Goal: Transaction & Acquisition: Book appointment/travel/reservation

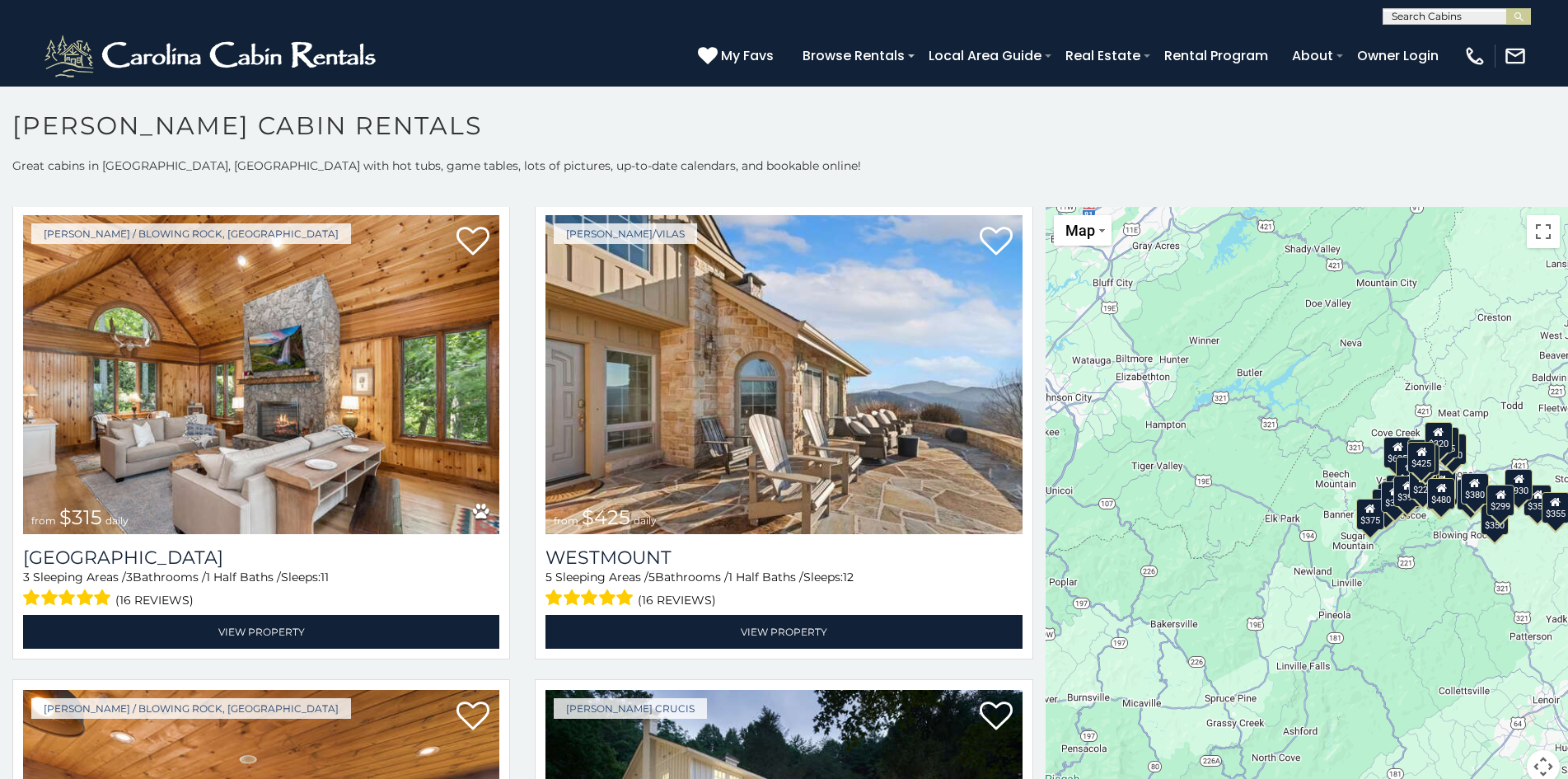
scroll to position [9, 0]
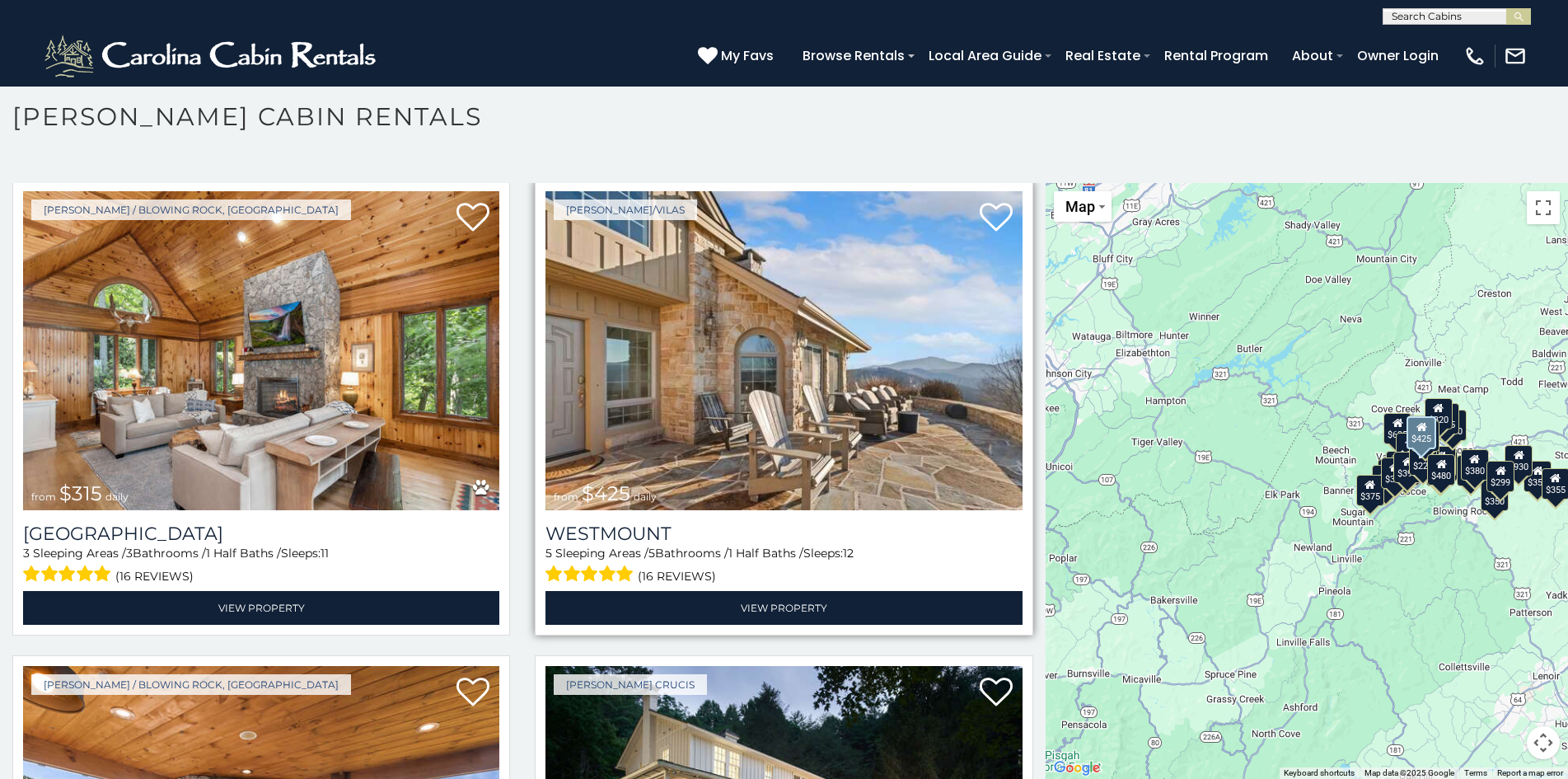
click at [572, 285] on img at bounding box center [783, 350] width 476 height 319
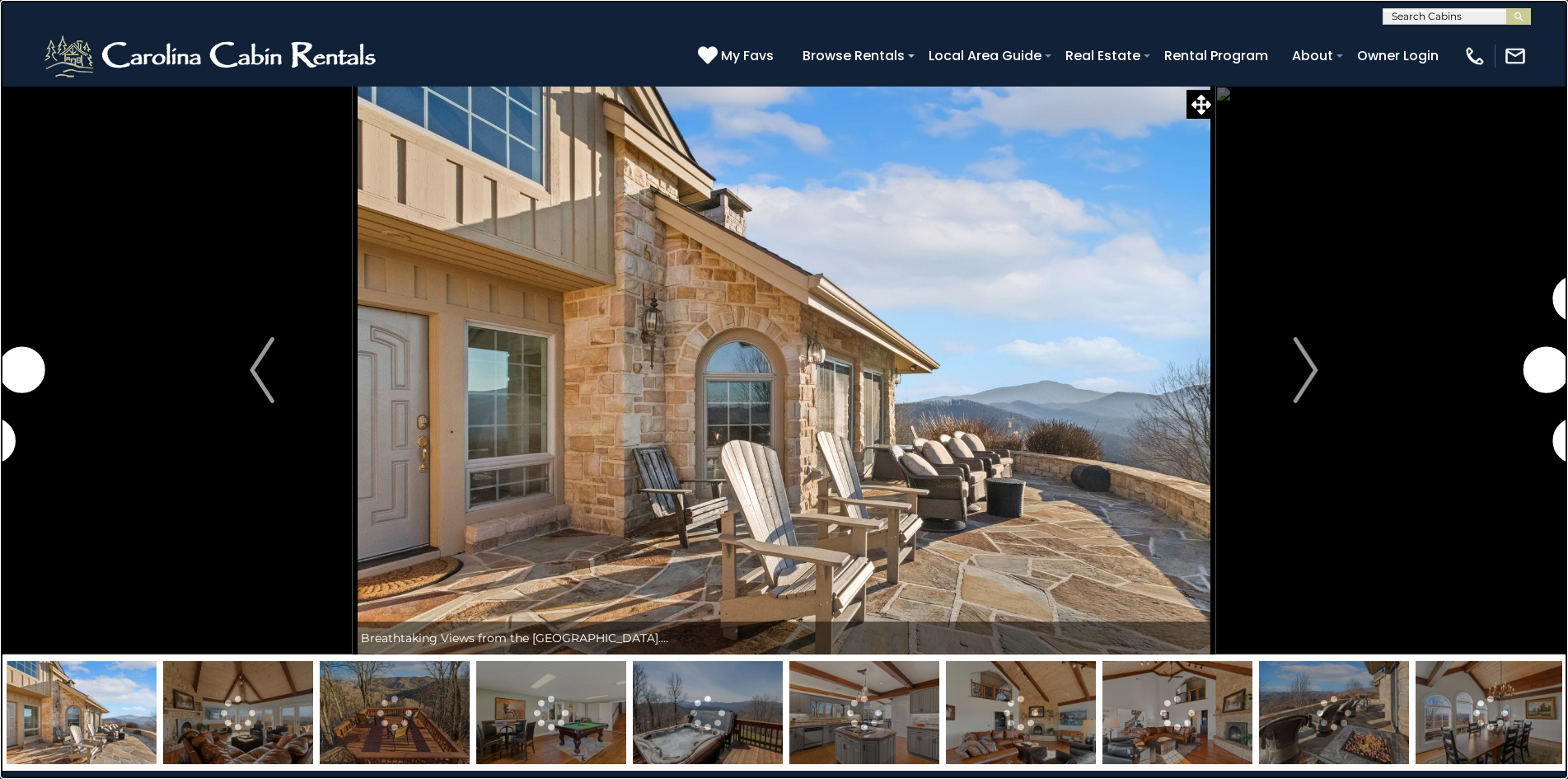
click at [7, 185] on link at bounding box center [784, 389] width 1568 height 779
